Goal: Navigation & Orientation: Find specific page/section

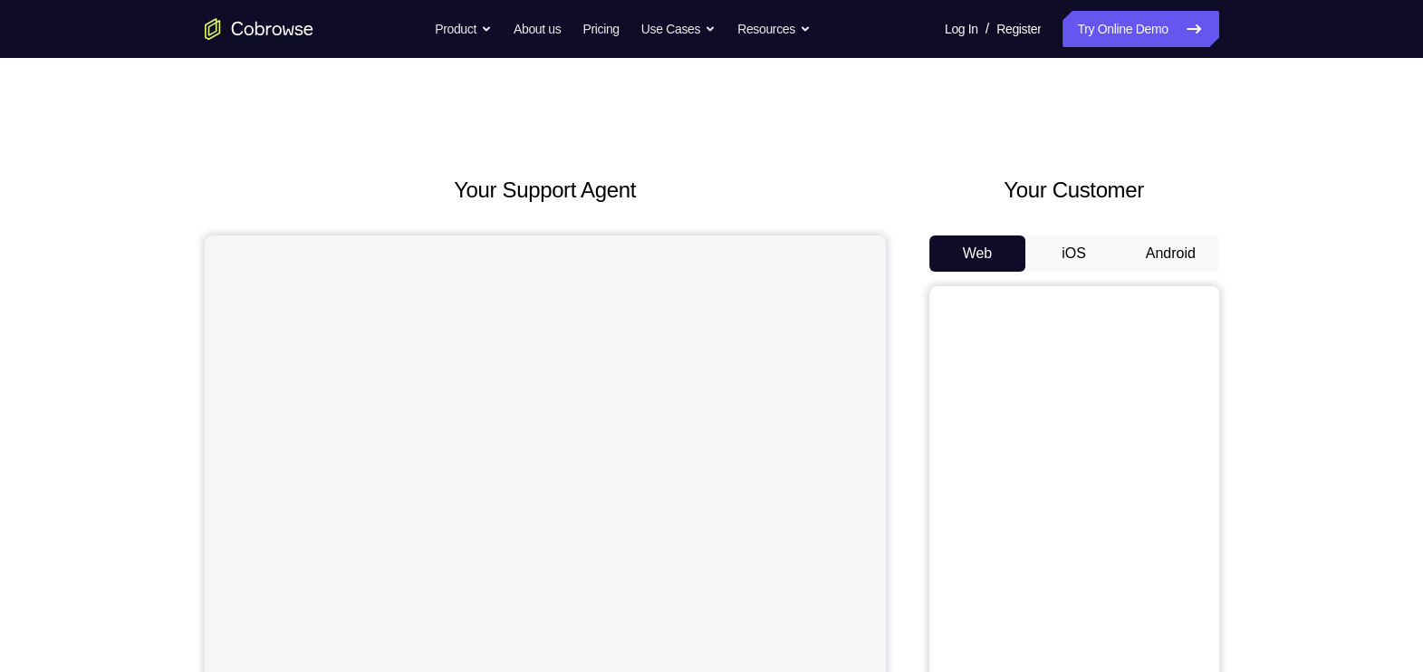
click at [1133, 241] on button "Android" at bounding box center [1171, 254] width 97 height 36
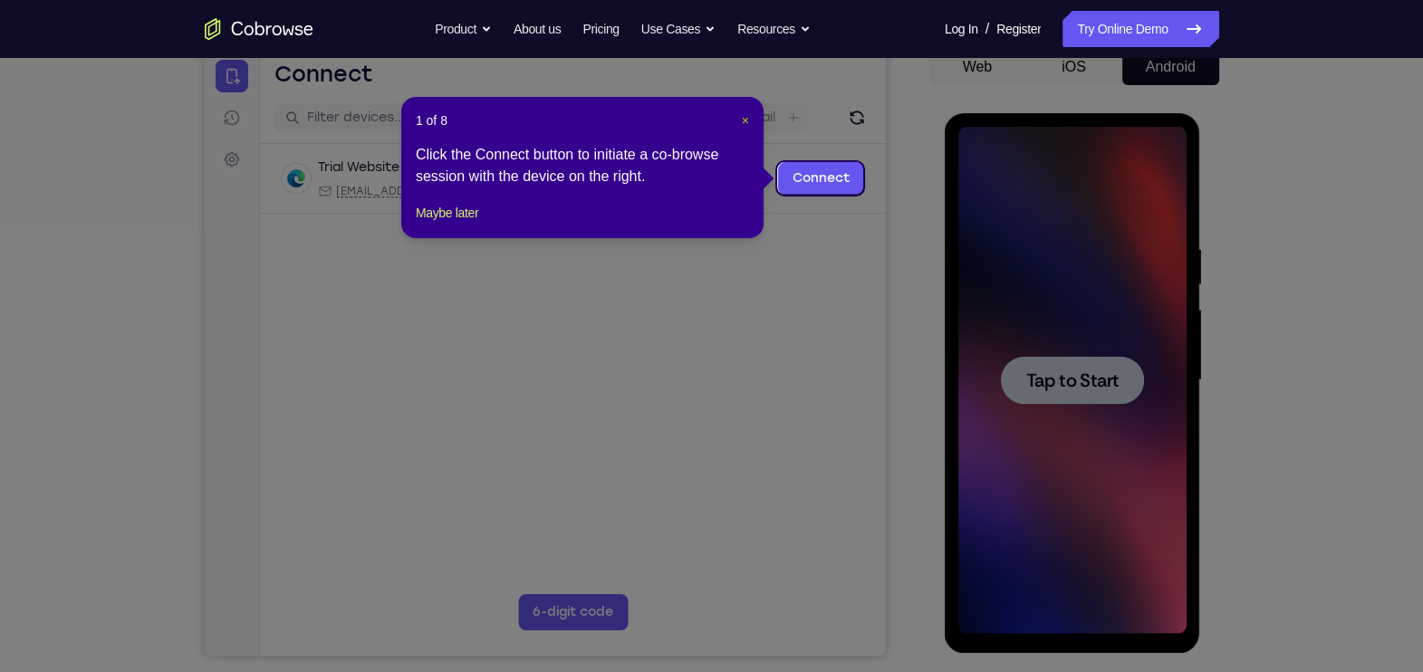
click at [742, 118] on span "×" at bounding box center [745, 120] width 7 height 14
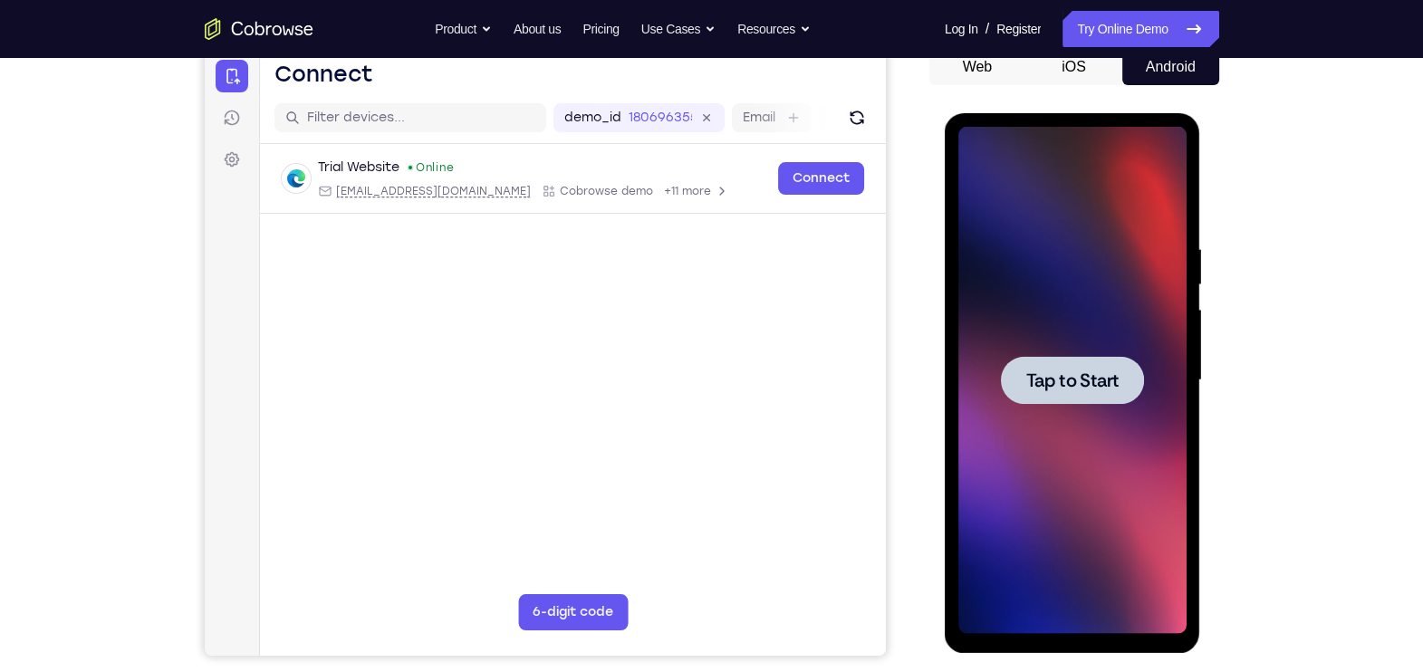
click at [1094, 461] on div at bounding box center [1073, 380] width 228 height 507
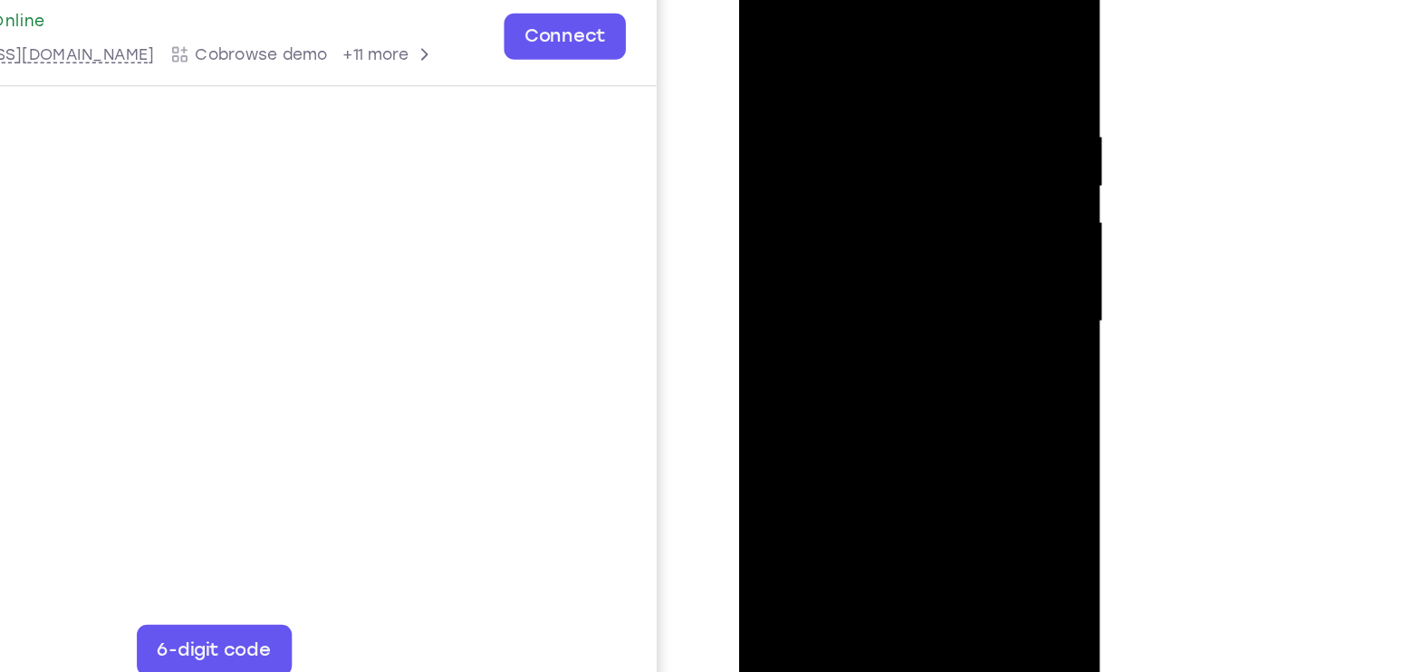
scroll to position [185, 0]
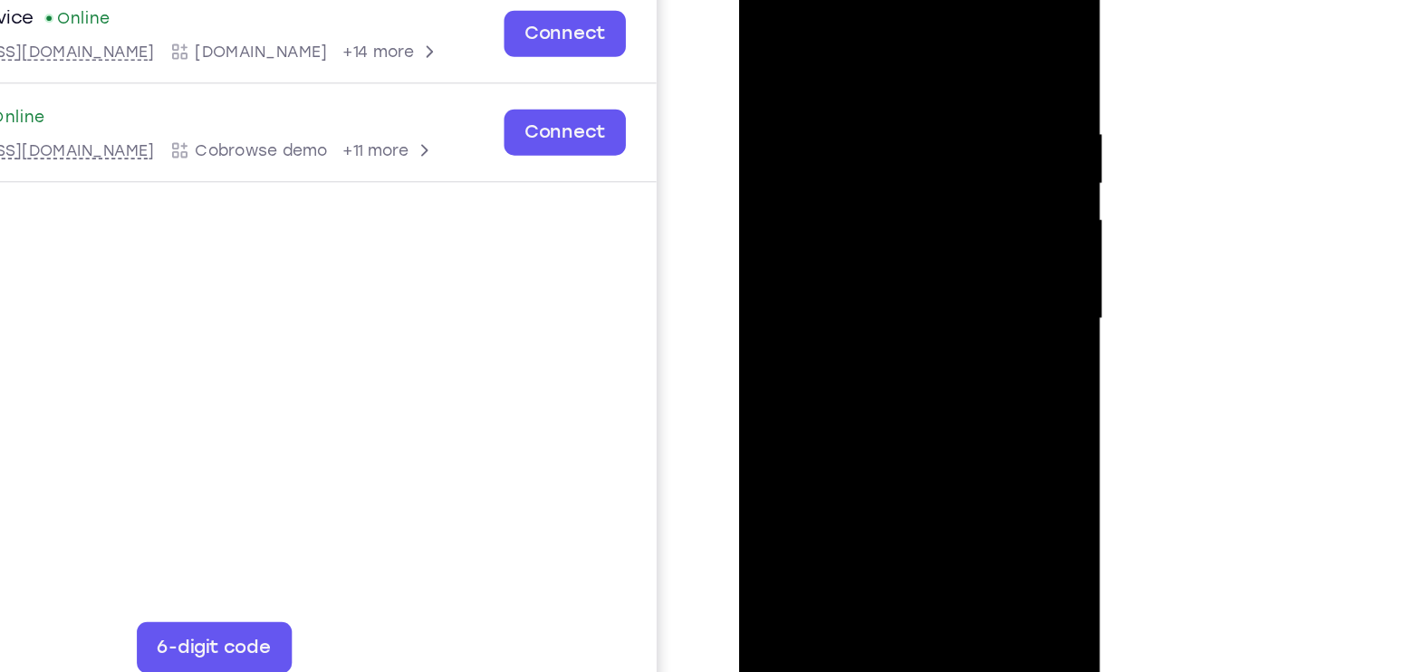
click at [866, 447] on div at bounding box center [867, 209] width 228 height 507
click at [943, 364] on div at bounding box center [867, 209] width 228 height 507
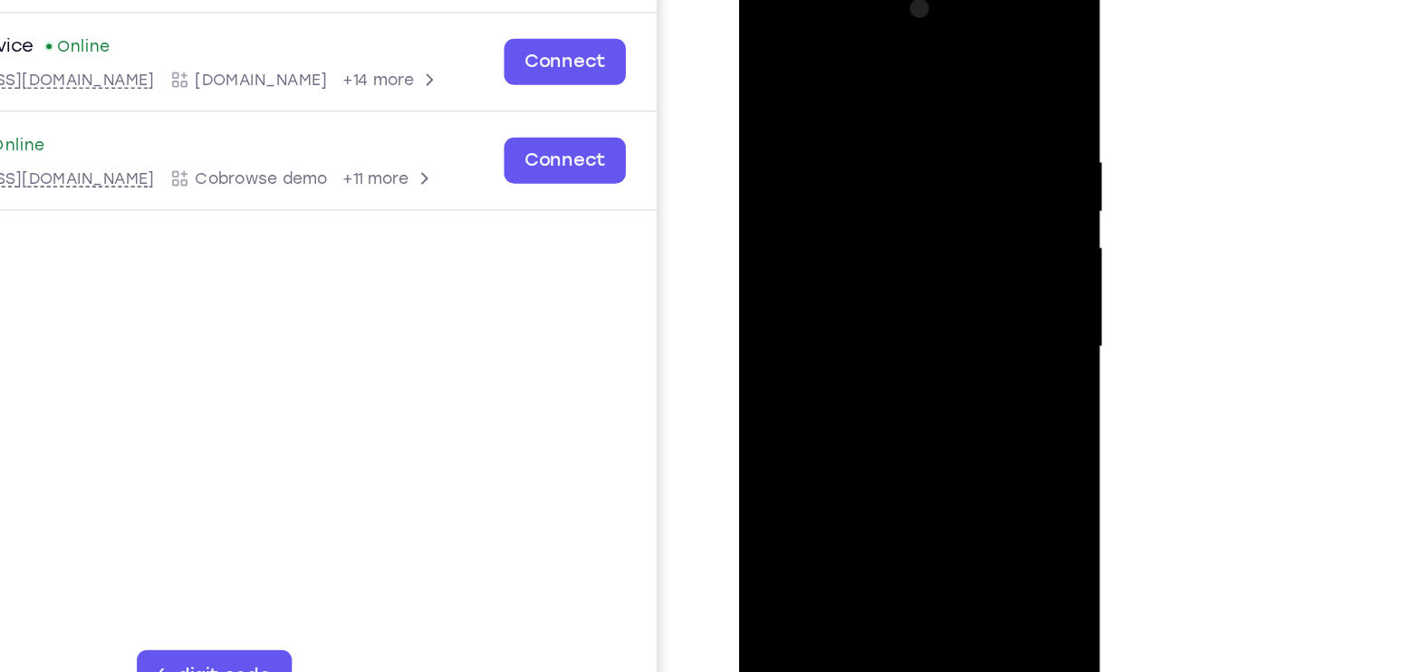
click at [795, 26] on div at bounding box center [867, 237] width 228 height 507
click at [943, 232] on div at bounding box center [867, 237] width 228 height 507
click at [847, 274] on div at bounding box center [867, 237] width 228 height 507
click at [805, 216] on div at bounding box center [867, 237] width 228 height 507
click at [826, 198] on div at bounding box center [867, 237] width 228 height 507
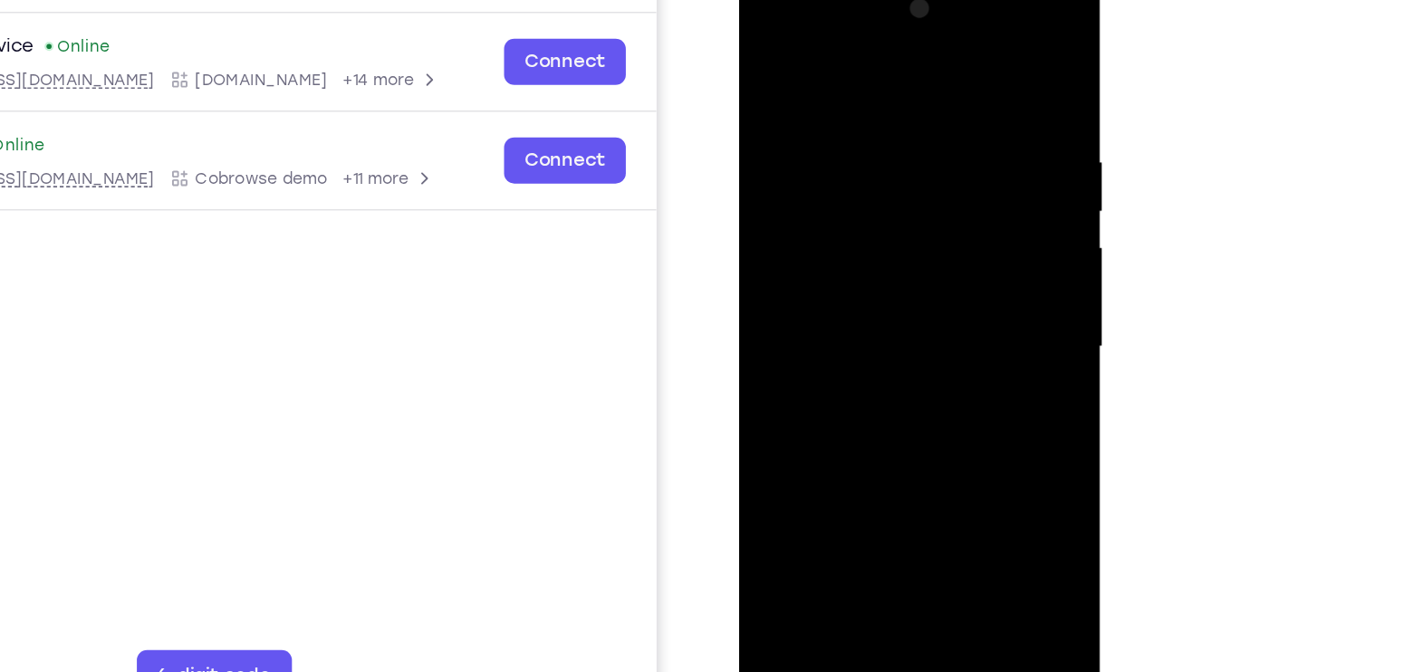
click at [815, 227] on div at bounding box center [867, 237] width 228 height 507
click at [833, 305] on div at bounding box center [867, 237] width 228 height 507
click at [839, 298] on div at bounding box center [867, 237] width 228 height 507
click at [907, 55] on div at bounding box center [867, 237] width 228 height 507
click at [868, 92] on div at bounding box center [867, 237] width 228 height 507
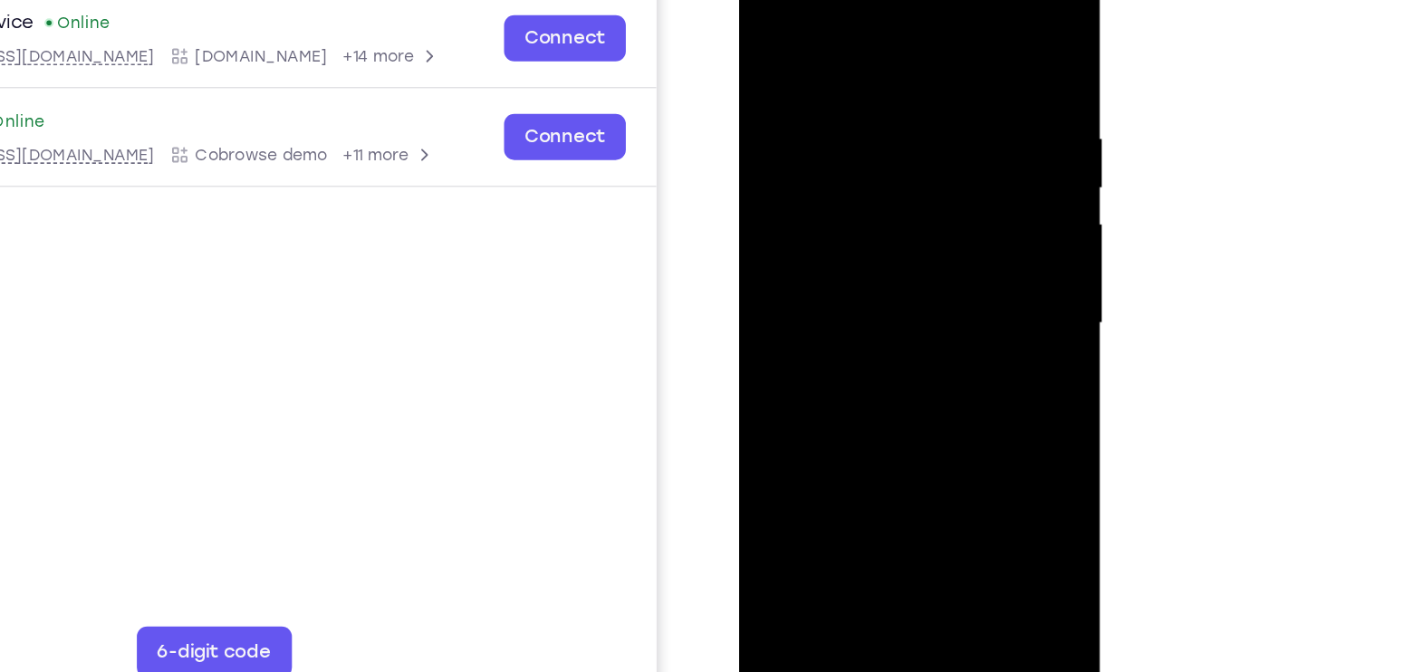
click at [955, 57] on div at bounding box center [867, 213] width 228 height 507
click at [907, 427] on div at bounding box center [867, 213] width 228 height 507
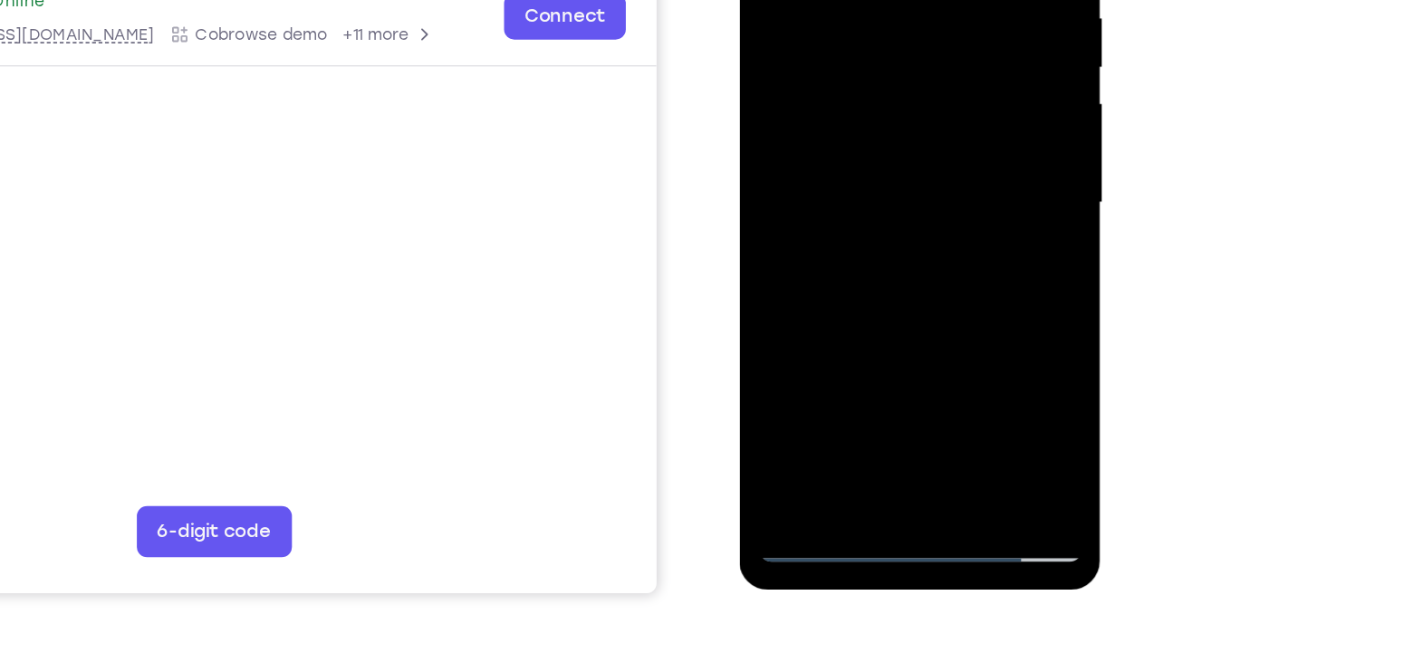
scroll to position [227, 0]
click at [911, 307] on div at bounding box center [867, 93] width 228 height 507
click at [882, 191] on div at bounding box center [867, 93] width 228 height 507
click at [885, 187] on div at bounding box center [867, 93] width 228 height 507
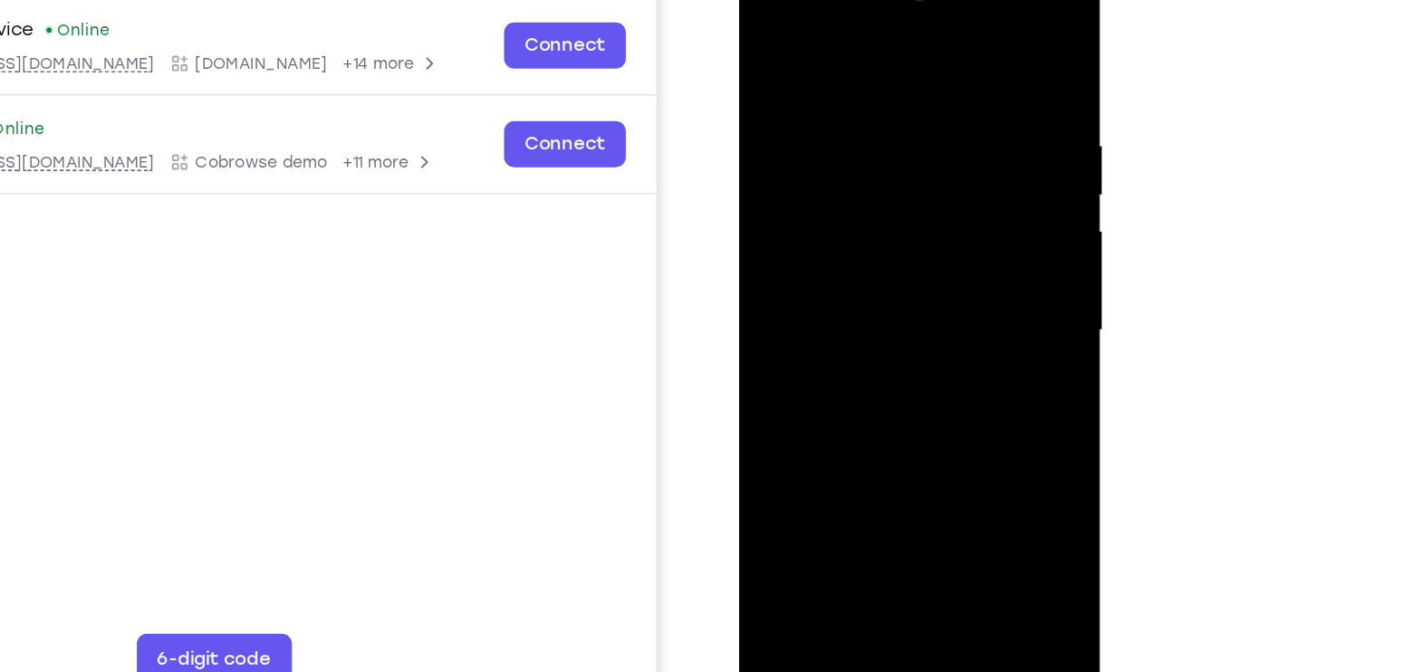
scroll to position [226, 0]
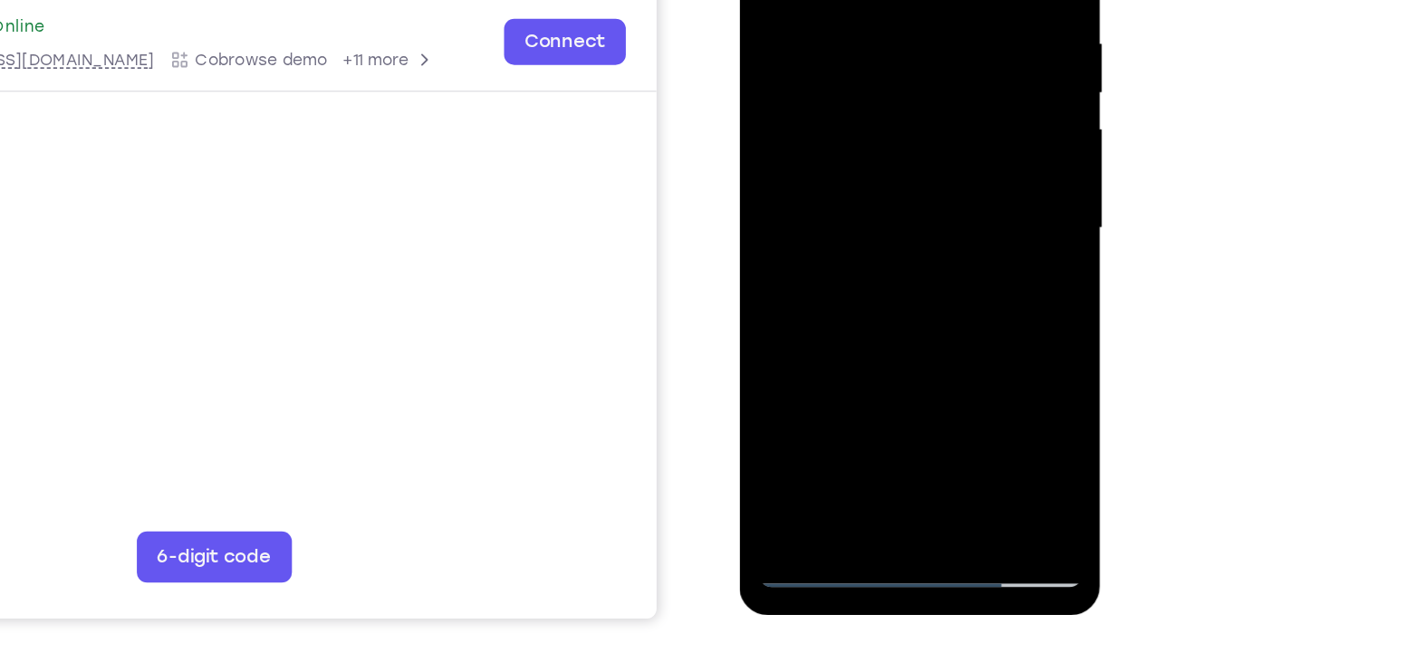
click at [805, 322] on div at bounding box center [867, 118] width 228 height 507
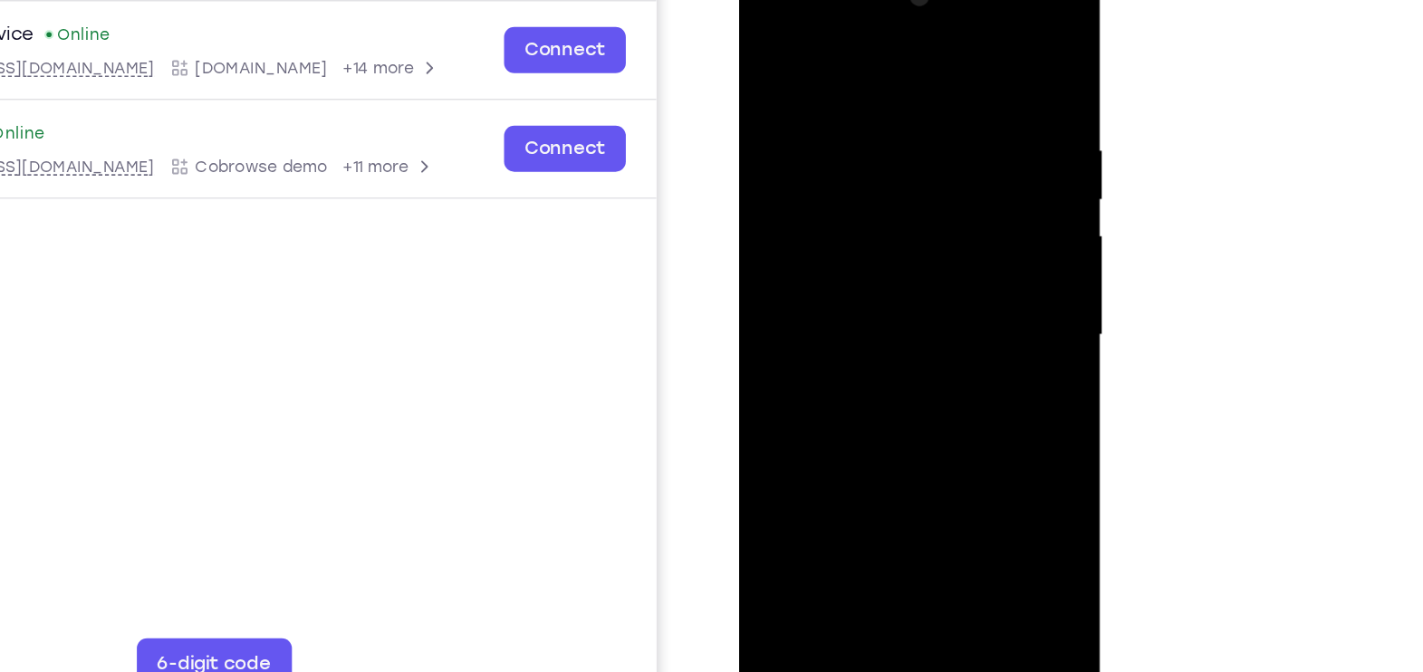
click at [834, 163] on div at bounding box center [867, 225] width 228 height 507
click at [868, 324] on div at bounding box center [867, 225] width 228 height 507
click at [959, 399] on div at bounding box center [867, 225] width 228 height 507
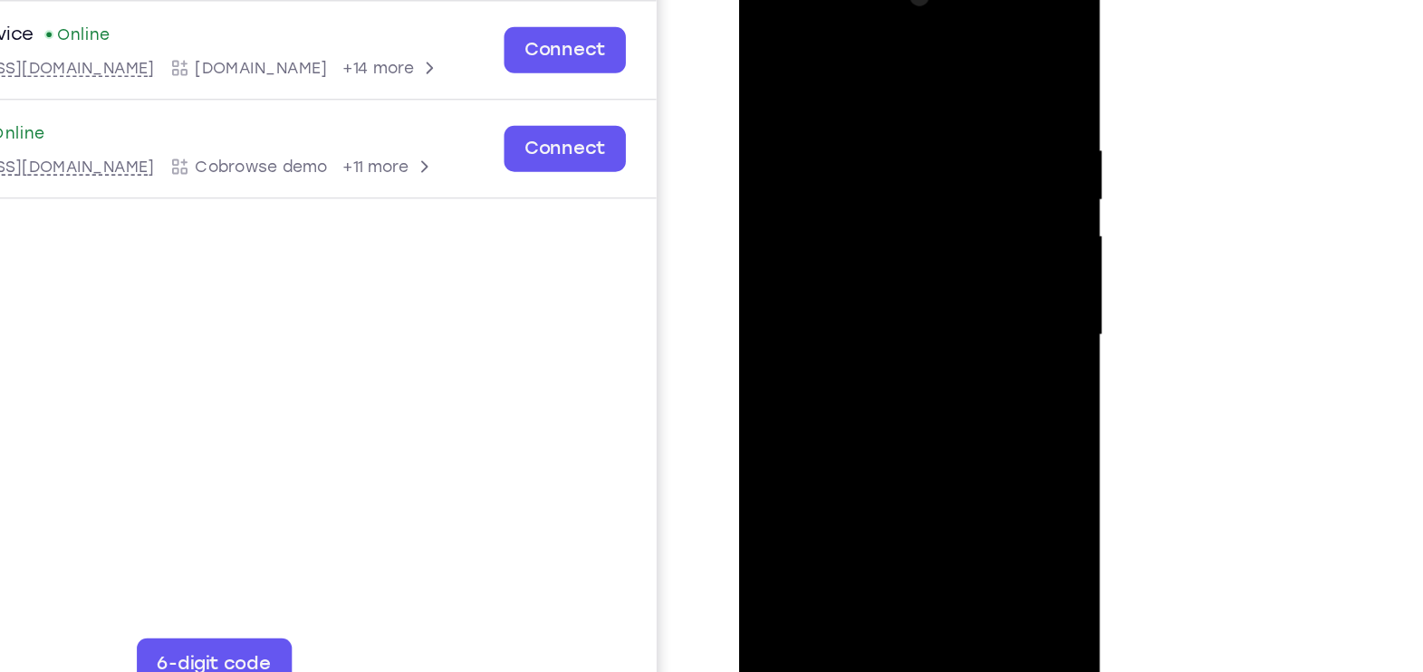
click at [767, 47] on div at bounding box center [867, 225] width 228 height 507
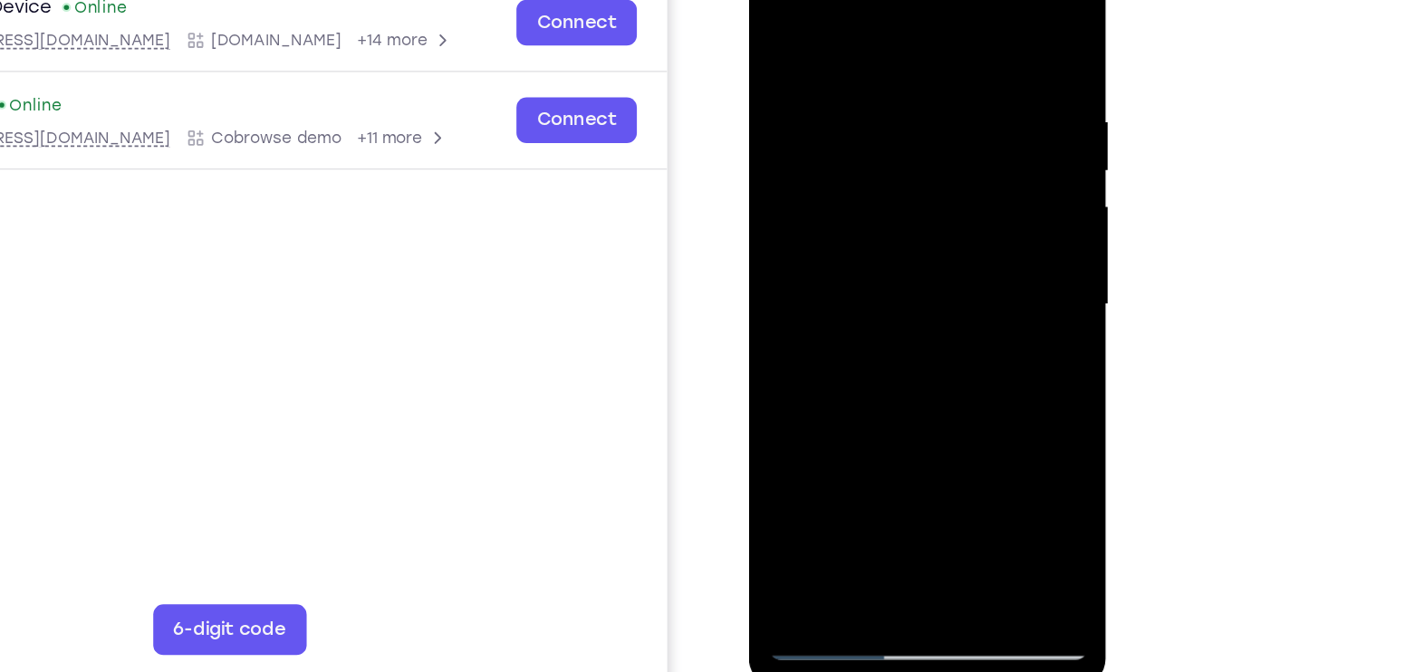
click at [868, 221] on div at bounding box center [877, 199] width 228 height 507
click at [976, 371] on div at bounding box center [877, 199] width 228 height 507
click at [776, 22] on div at bounding box center [877, 199] width 228 height 507
click at [876, 311] on div at bounding box center [877, 199] width 228 height 507
click at [900, 294] on div at bounding box center [877, 199] width 228 height 507
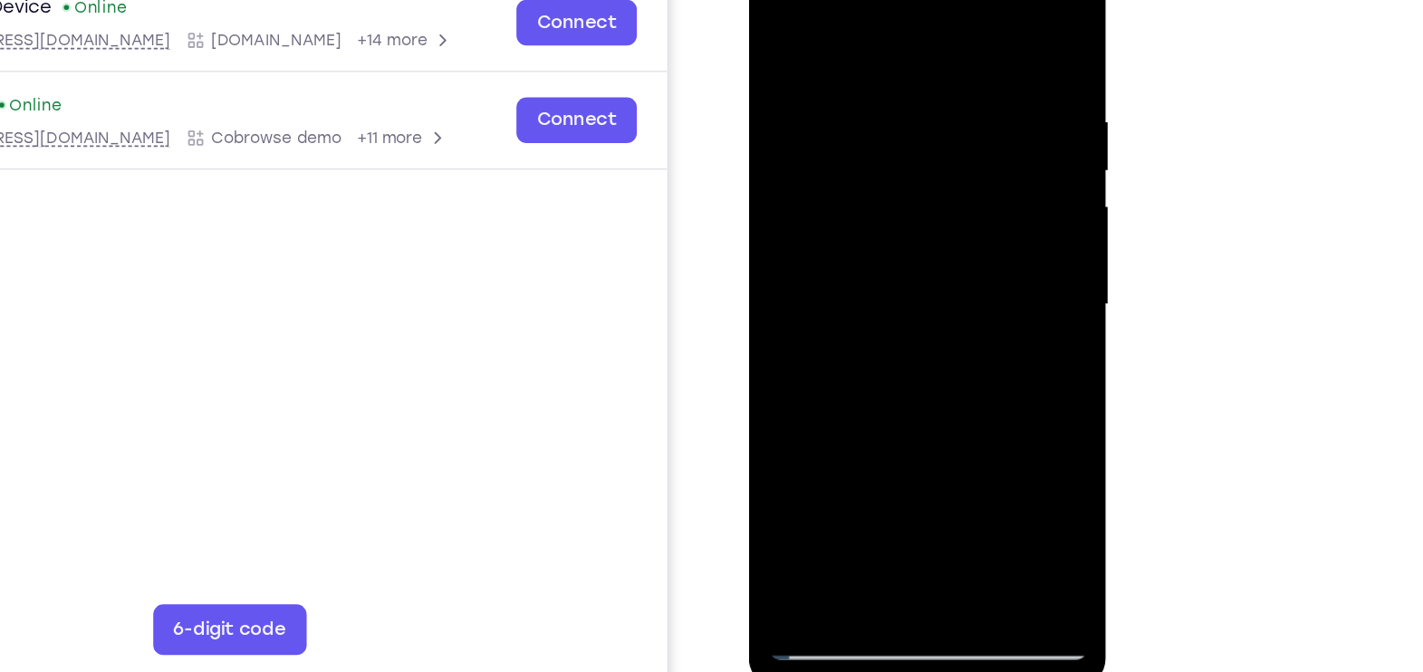
click at [935, 287] on div at bounding box center [877, 199] width 228 height 507
click at [833, 412] on div at bounding box center [877, 199] width 228 height 507
click at [923, 300] on div at bounding box center [877, 199] width 228 height 507
